Goal: Transaction & Acquisition: Purchase product/service

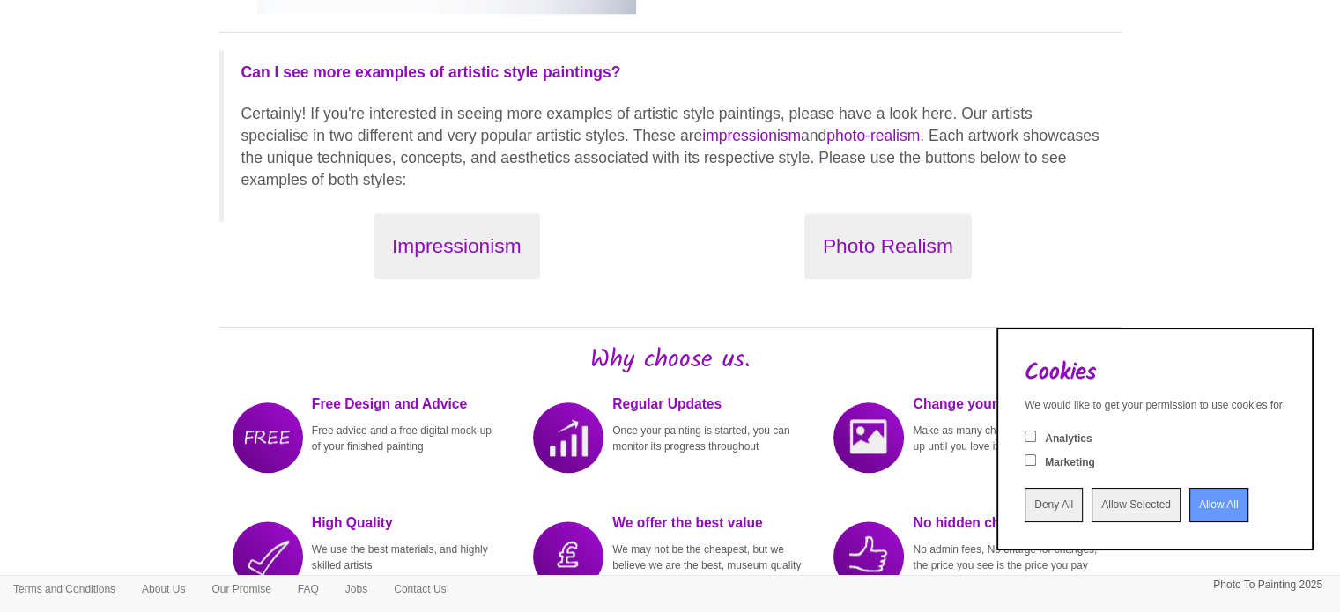
scroll to position [1998, 0]
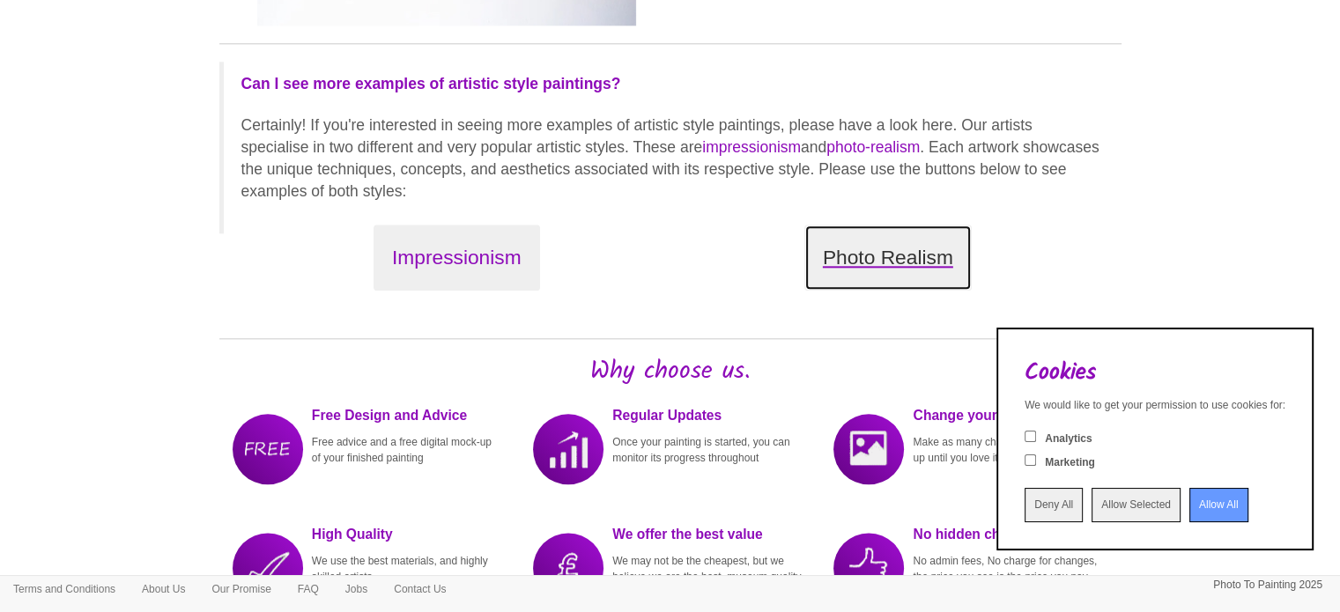
click at [814, 276] on button "Photo Realism" at bounding box center [887, 258] width 167 height 66
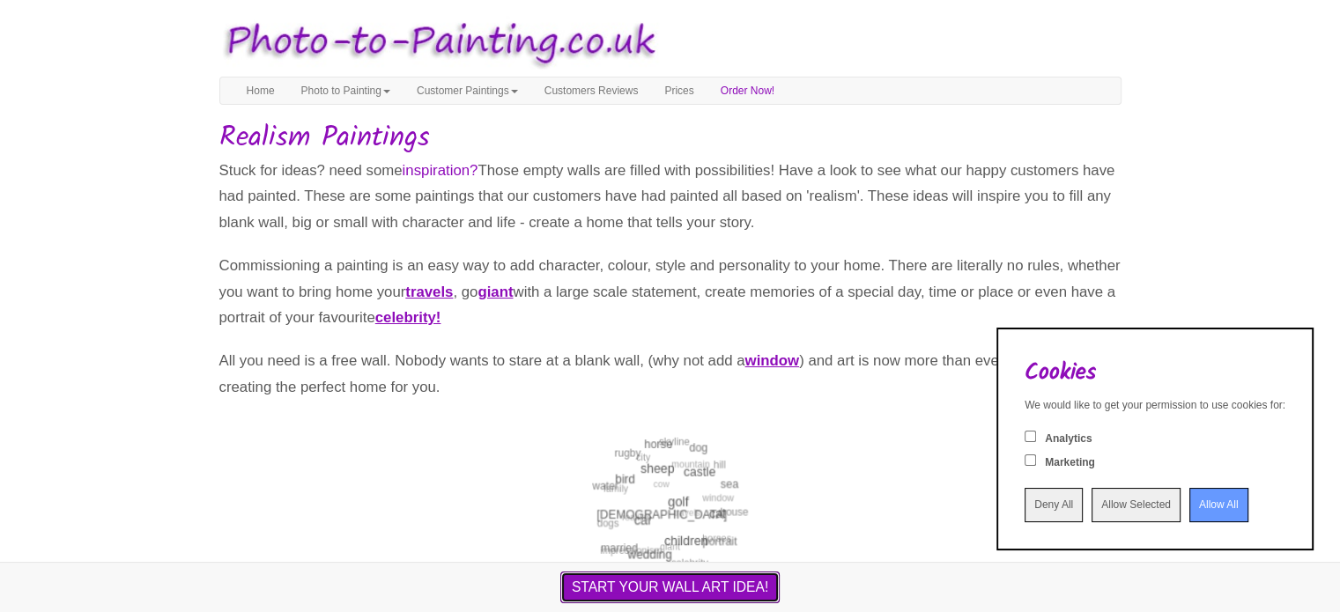
click at [722, 578] on button "START YOUR WALL ART IDEA!" at bounding box center [669, 588] width 219 height 32
